Goal: Contribute content: Add original content to the website for others to see

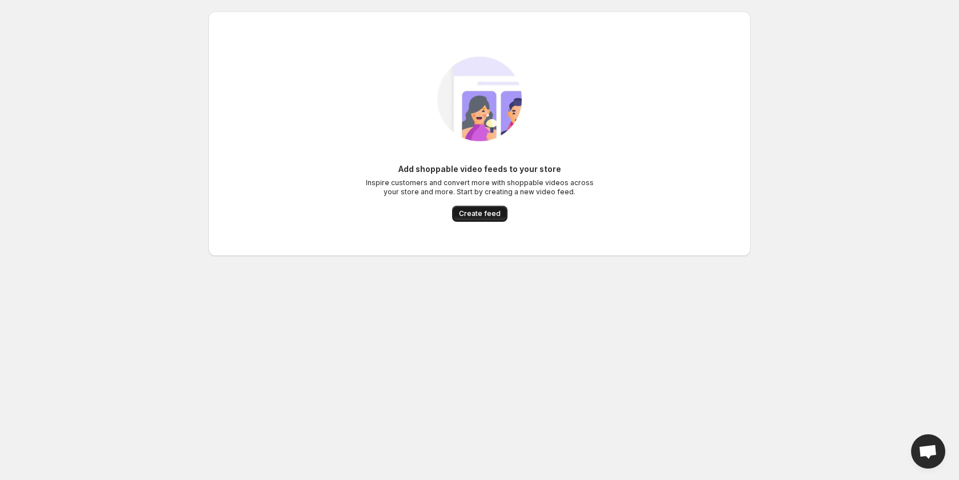
click at [493, 217] on span "Create feed" at bounding box center [480, 213] width 42 height 9
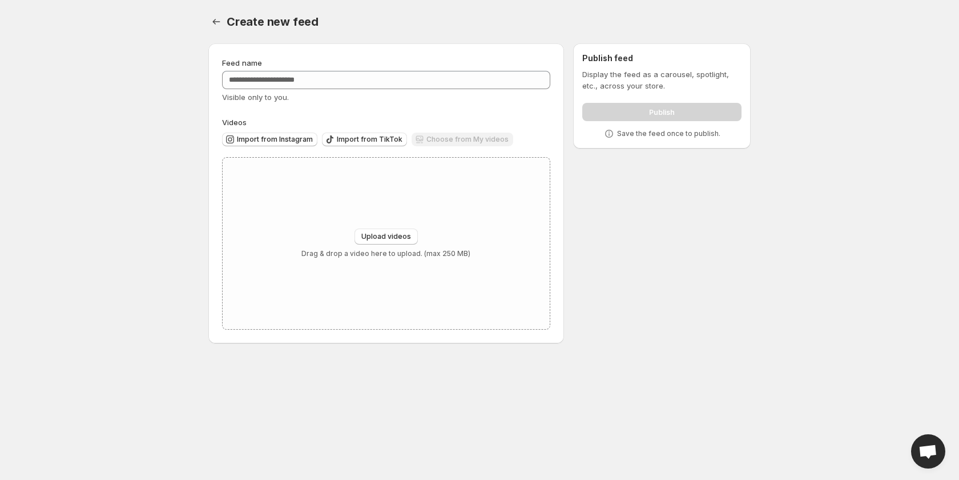
click at [458, 139] on div "Choose from My videos" at bounding box center [463, 139] width 102 height 15
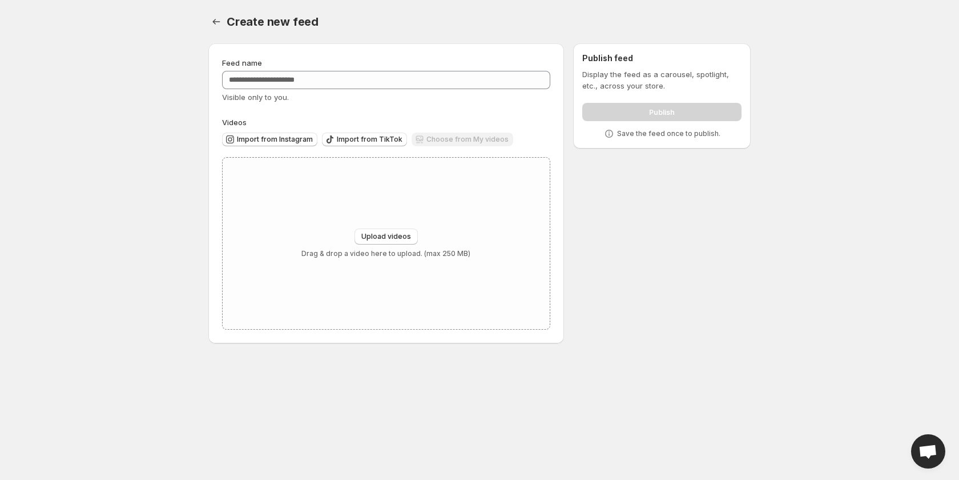
click at [458, 139] on div "Choose from My videos" at bounding box center [463, 139] width 102 height 15
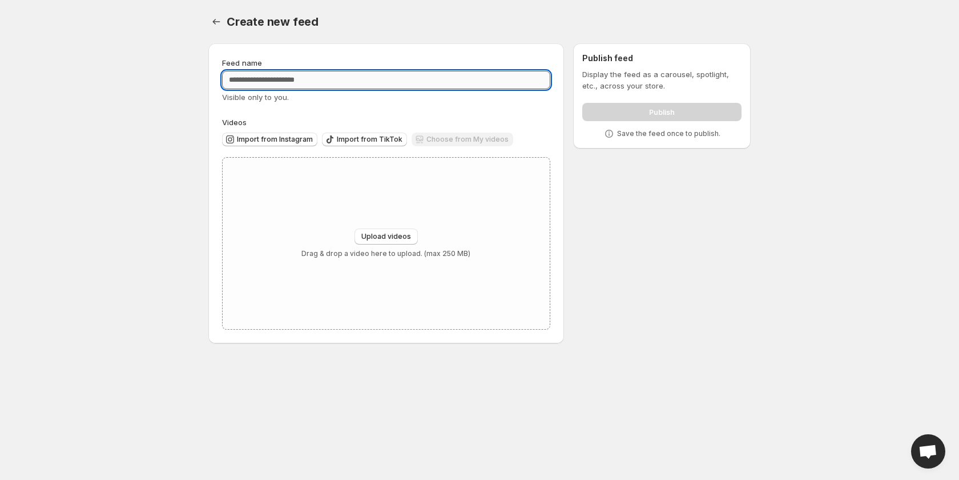
click at [293, 75] on input "Feed name" at bounding box center [386, 80] width 328 height 18
click at [294, 75] on input "Feed name" at bounding box center [386, 80] width 328 height 18
click at [295, 75] on input "Feed name" at bounding box center [386, 80] width 328 height 18
click at [392, 236] on span "Upload videos" at bounding box center [386, 236] width 50 height 9
